Goal: Find specific page/section: Find specific page/section

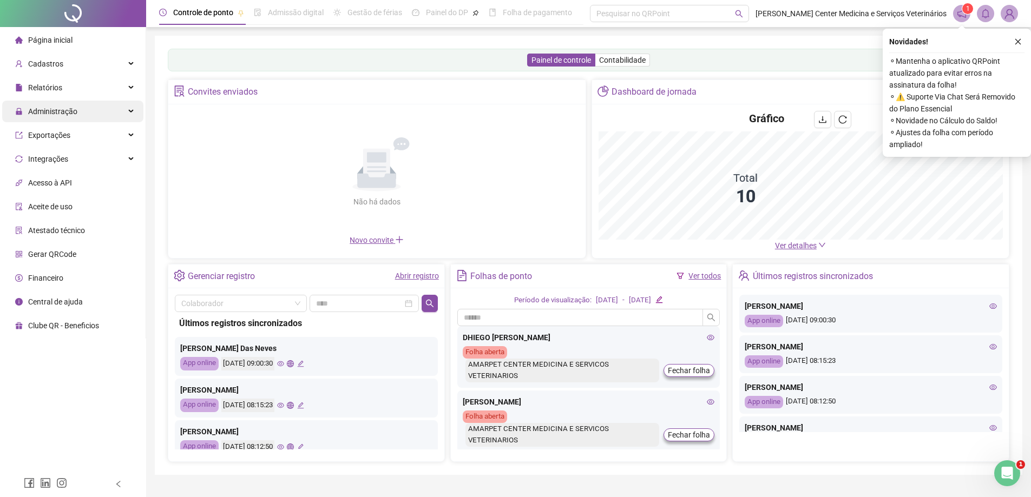
click at [51, 109] on span "Administração" at bounding box center [52, 111] width 49 height 9
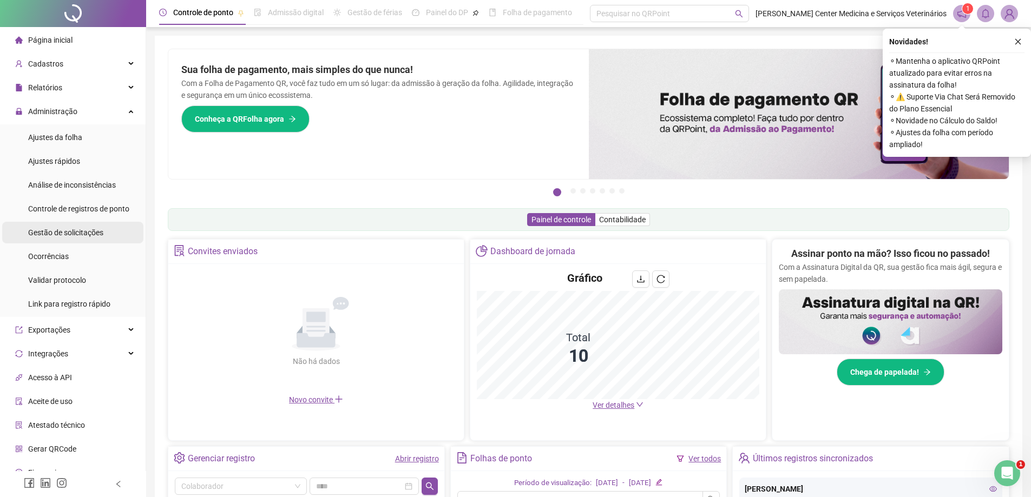
click at [65, 232] on span "Gestão de solicitações" at bounding box center [65, 232] width 75 height 9
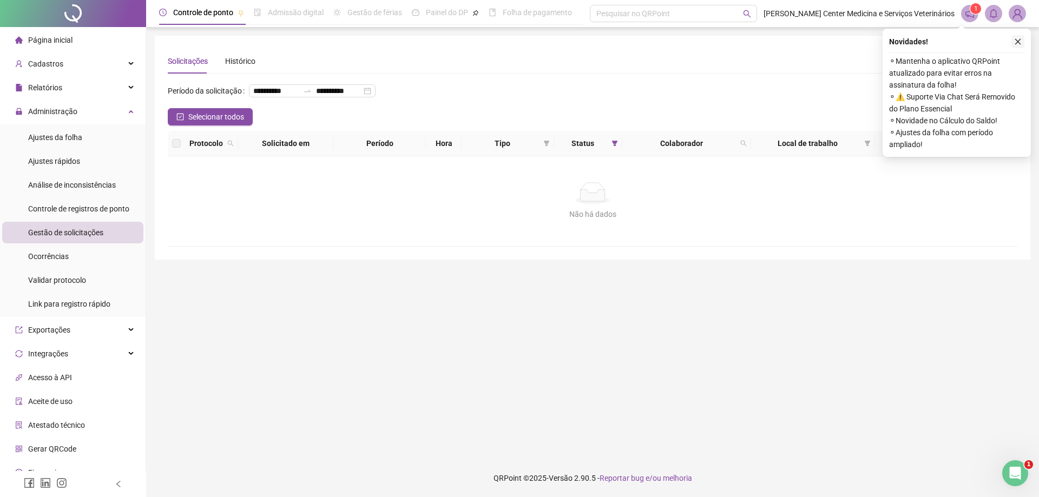
click at [1016, 44] on icon "close" at bounding box center [1018, 42] width 8 height 8
